Goal: Task Accomplishment & Management: Use online tool/utility

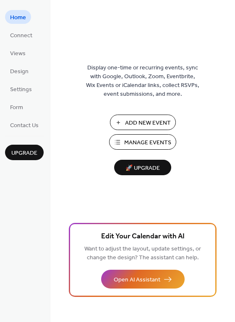
click at [142, 34] on img at bounding box center [142, 37] width 0 height 21
click at [158, 127] on span "Add New Event" at bounding box center [148, 123] width 46 height 9
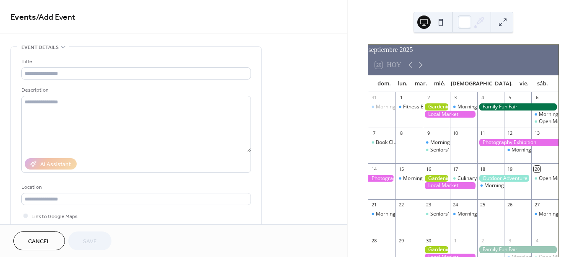
click at [427, 68] on div "20 Hoy" at bounding box center [463, 65] width 190 height 20
click at [447, 125] on div at bounding box center [436, 113] width 27 height 21
click at [444, 160] on div "Morning Yoga Bliss Seniors' Social Tea" at bounding box center [436, 149] width 27 height 21
click at [418, 211] on div "22" at bounding box center [408, 204] width 27 height 11
